Goal: Communication & Community: Participate in discussion

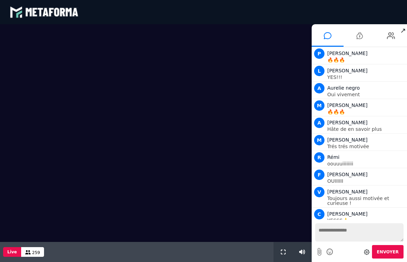
scroll to position [530, 0]
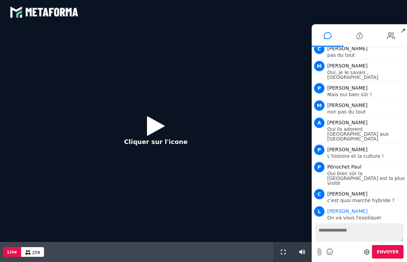
click at [156, 126] on icon at bounding box center [156, 126] width 18 height 23
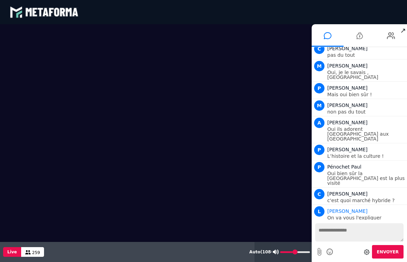
drag, startPoint x: 301, startPoint y: 253, endPoint x: 295, endPoint y: 254, distance: 5.9
type input "**"
click at [295, 253] on input "range" at bounding box center [295, 253] width 30 height 2
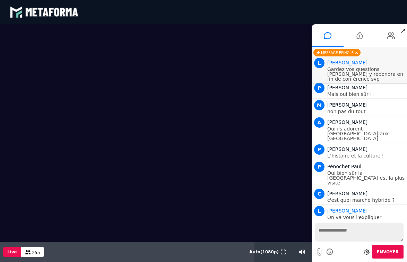
scroll to position [547, 0]
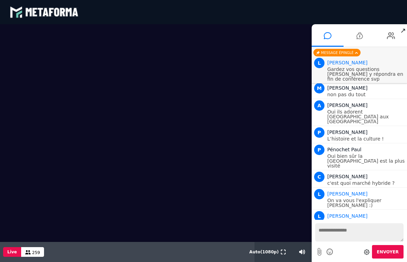
click at [27, 236] on video at bounding box center [156, 133] width 312 height 218
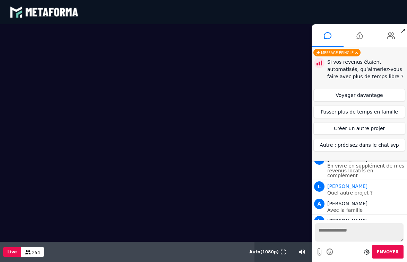
scroll to position [943, 0]
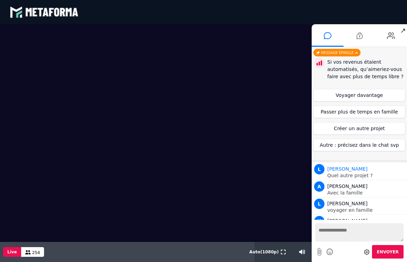
click at [340, 231] on textarea at bounding box center [359, 233] width 88 height 18
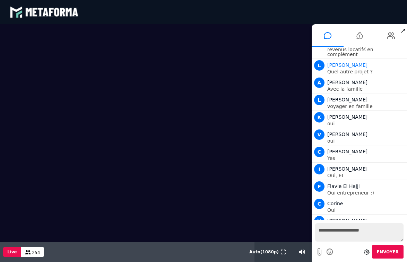
scroll to position [1064, 0]
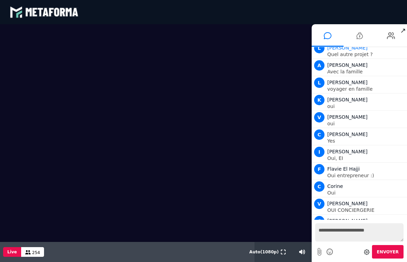
type textarea "**********"
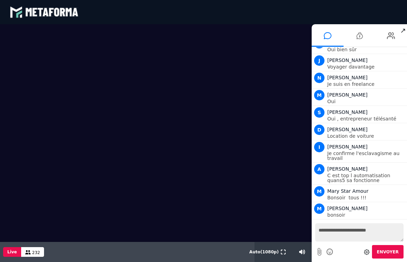
scroll to position [1438, 0]
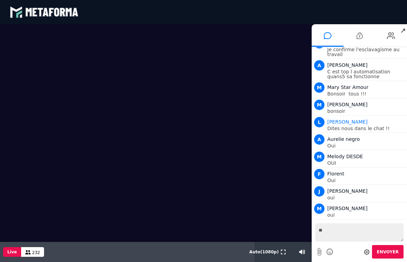
type textarea "***"
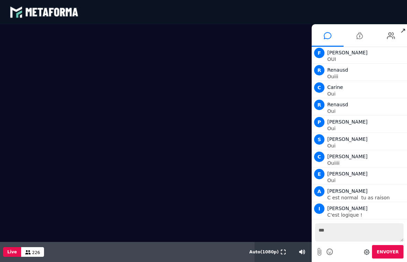
scroll to position [2950, 0]
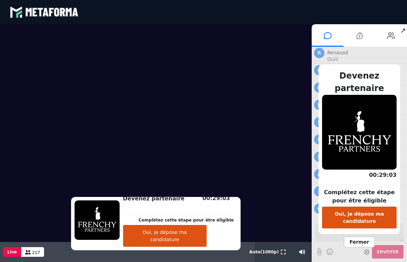
click at [173, 237] on button "Oui, je dépose ma candidature" at bounding box center [165, 236] width 84 height 22
click at [358, 241] on span "Fermer" at bounding box center [359, 242] width 30 height 11
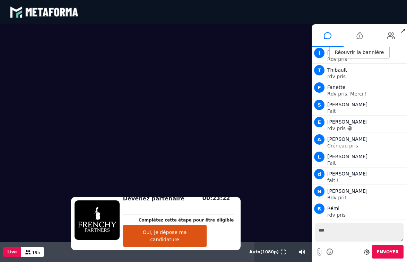
scroll to position [3499, 0]
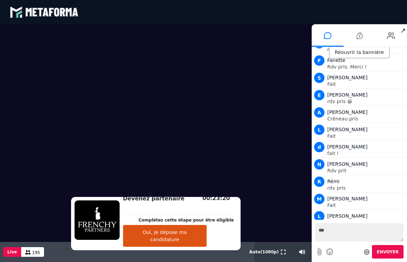
click at [339, 233] on textarea "***" at bounding box center [359, 233] width 88 height 18
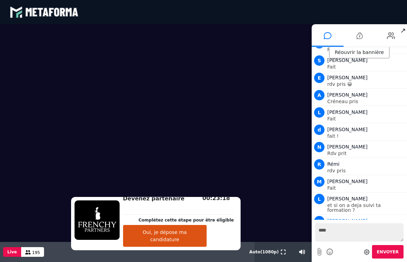
scroll to position [3534, 0]
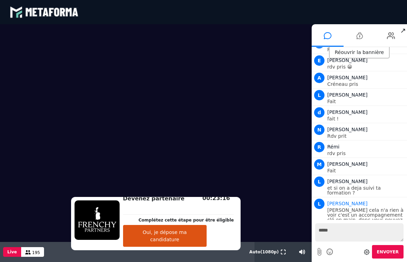
type textarea "******"
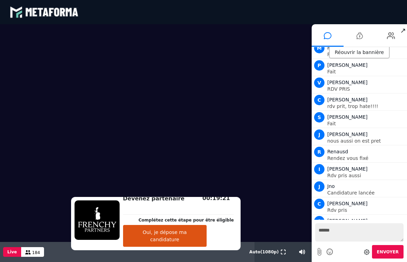
scroll to position [3759, 0]
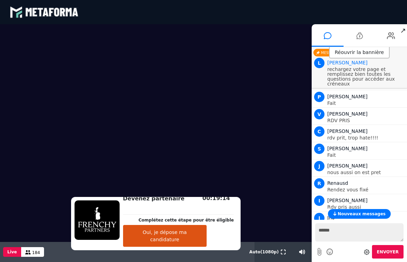
click at [348, 212] on span "Nouveaux messages" at bounding box center [362, 214] width 48 height 5
click at [360, 54] on div "Réouvrir la bannière" at bounding box center [359, 52] width 61 height 11
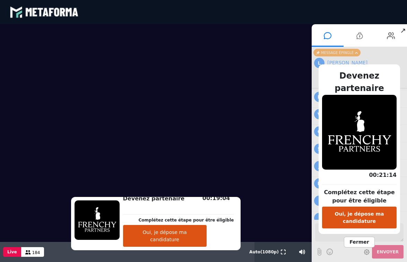
click at [355, 241] on span "Fermer" at bounding box center [359, 242] width 30 height 11
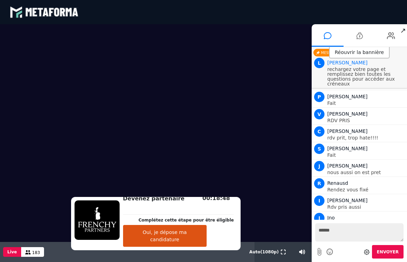
click at [159, 208] on div "00:18:48" at bounding box center [178, 210] width 111 height 9
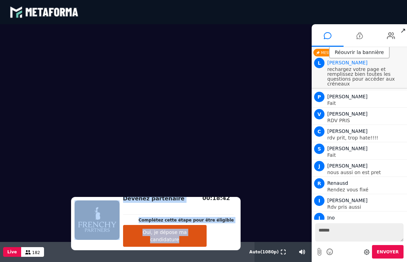
drag, startPoint x: 154, startPoint y: 205, endPoint x: 105, endPoint y: 33, distance: 178.8
click at [105, 33] on div "Devenez partenaire Complétez cette étape pour être éligible Oui, je dépose ma c…" at bounding box center [156, 143] width 312 height 238
click at [101, 247] on div "Devenez partenaire Complétez cette étape pour être éligible Oui, je dépose ma c…" at bounding box center [156, 223] width 170 height 53
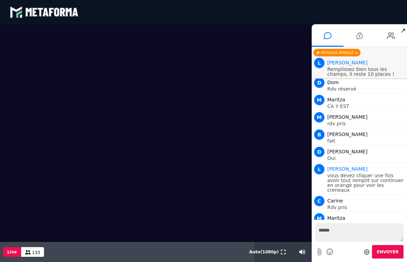
scroll to position [4105, 0]
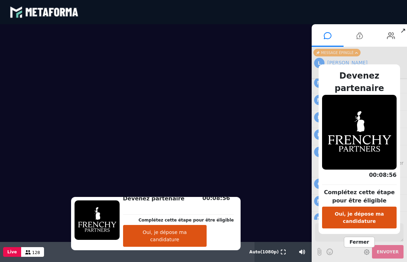
click at [356, 243] on span "Fermer" at bounding box center [359, 242] width 30 height 11
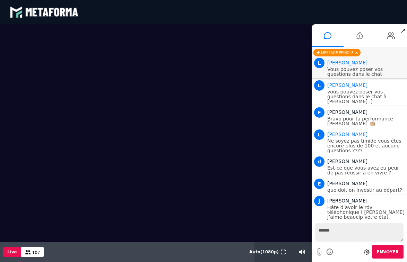
scroll to position [4750, 0]
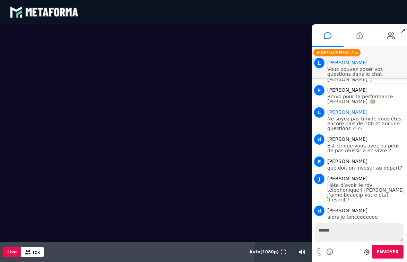
click at [348, 230] on textarea "******" at bounding box center [359, 233] width 88 height 18
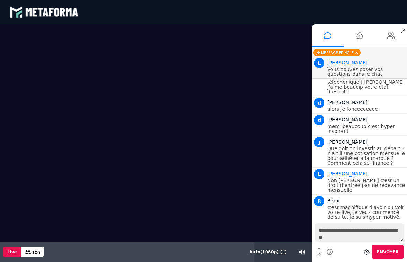
scroll to position [4880, 0]
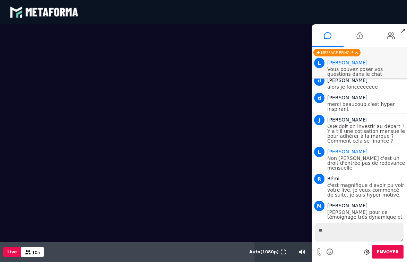
type textarea "*"
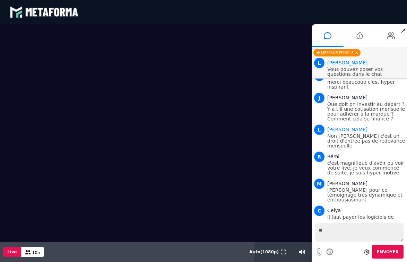
type textarea "*"
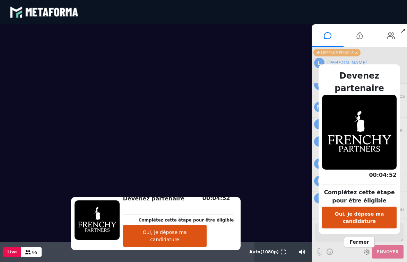
scroll to position [5228, 0]
click at [362, 241] on span "Fermer" at bounding box center [359, 242] width 30 height 11
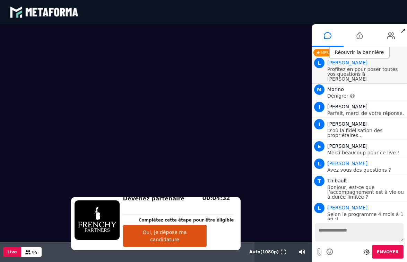
click at [352, 229] on textarea at bounding box center [359, 233] width 88 height 18
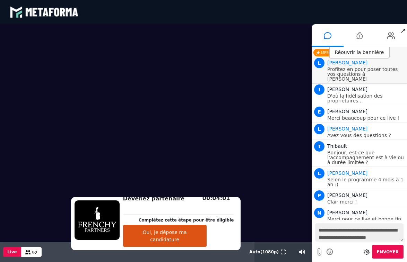
scroll to position [6, 0]
type textarea "**********"
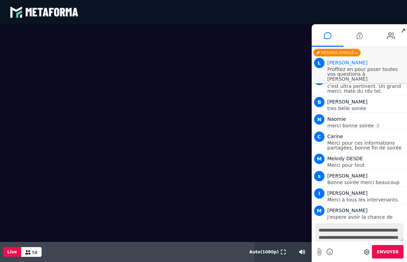
scroll to position [5653, 0]
